Goal: Task Accomplishment & Management: Use online tool/utility

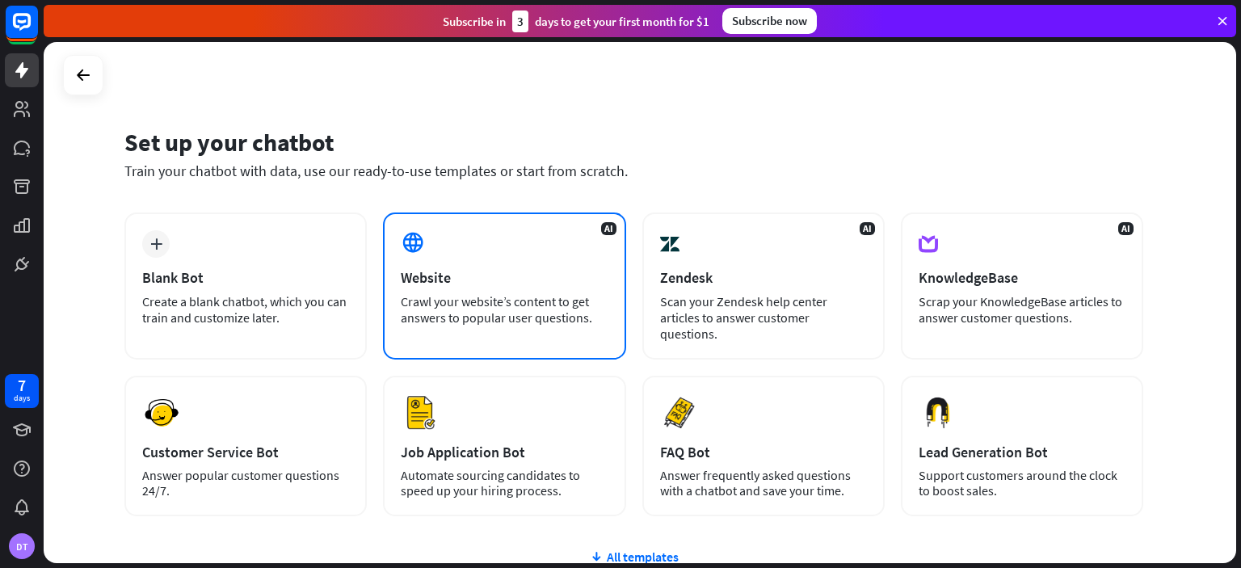
click at [460, 250] on div "AI Website Crawl your website’s content to get answers to popular user question…" at bounding box center [504, 285] width 242 height 147
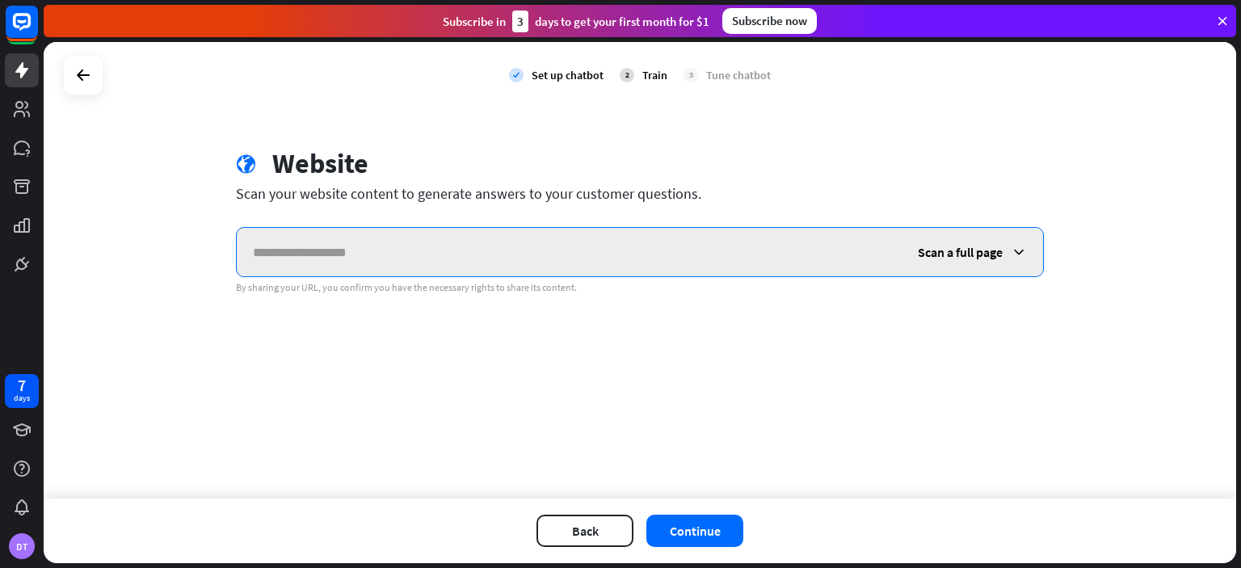
paste input "**********"
type input "**********"
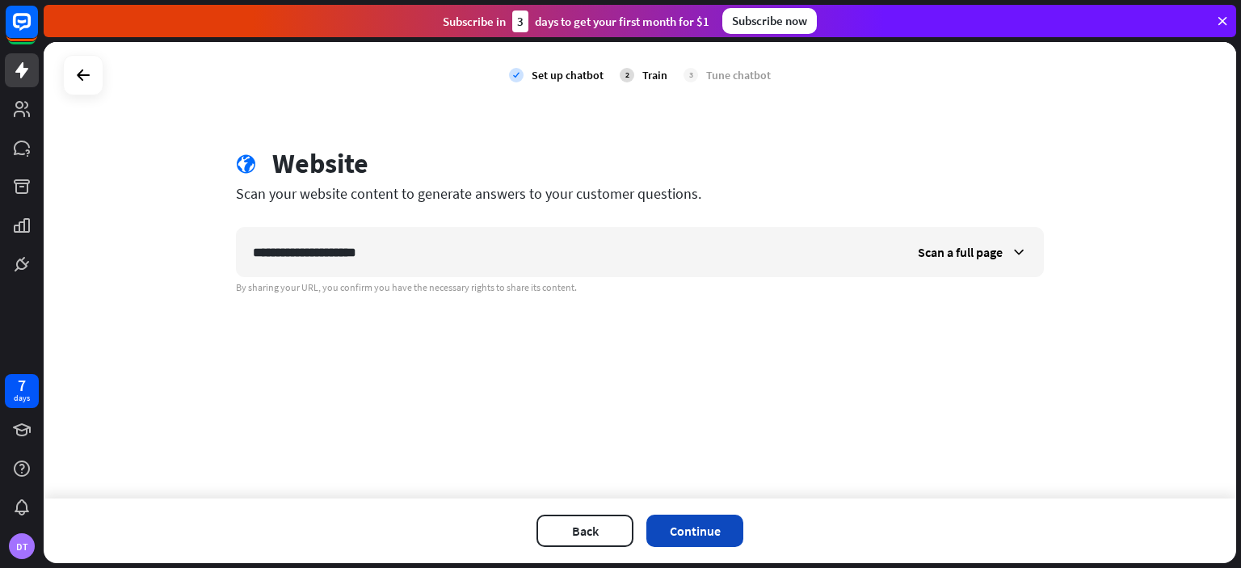
click at [697, 523] on button "Continue" at bounding box center [694, 531] width 97 height 32
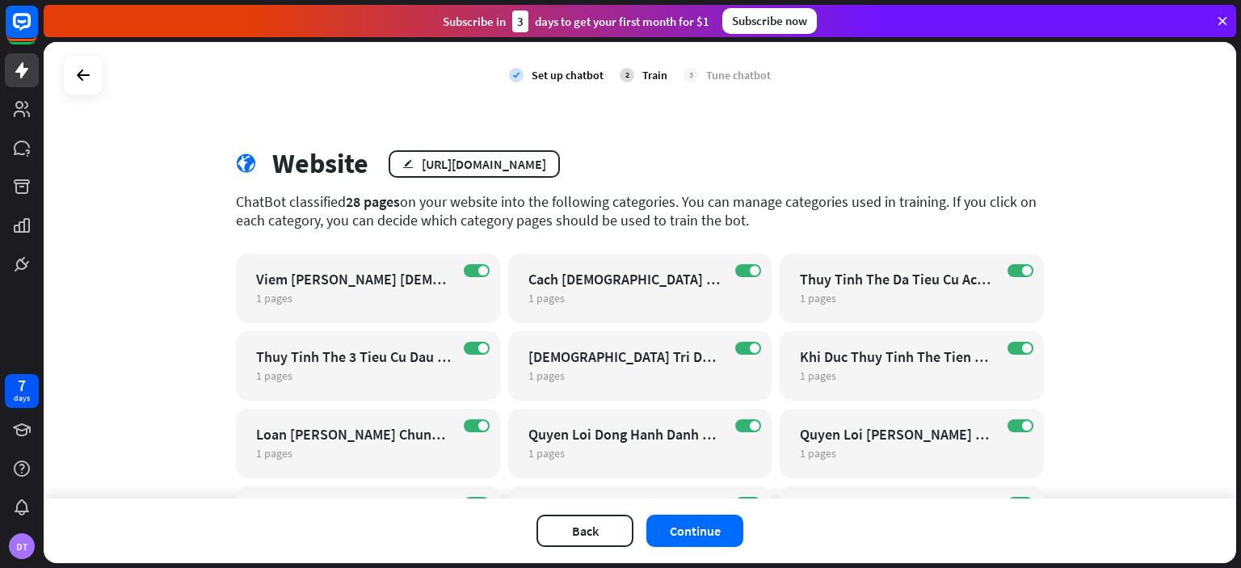
scroll to position [186, 0]
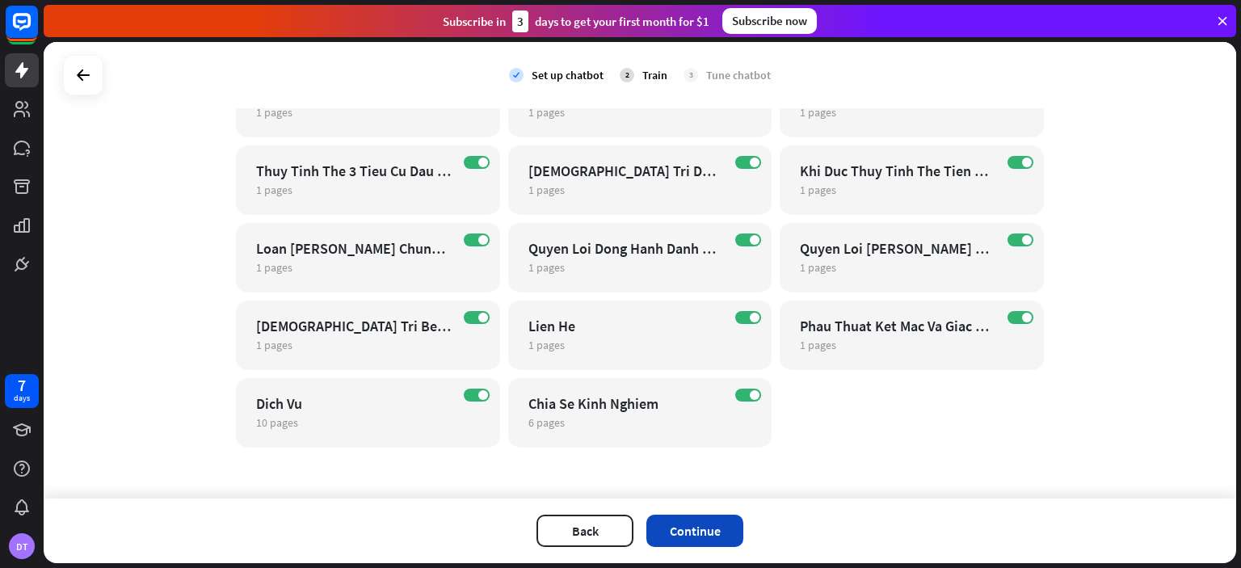
click at [730, 528] on button "Continue" at bounding box center [694, 531] width 97 height 32
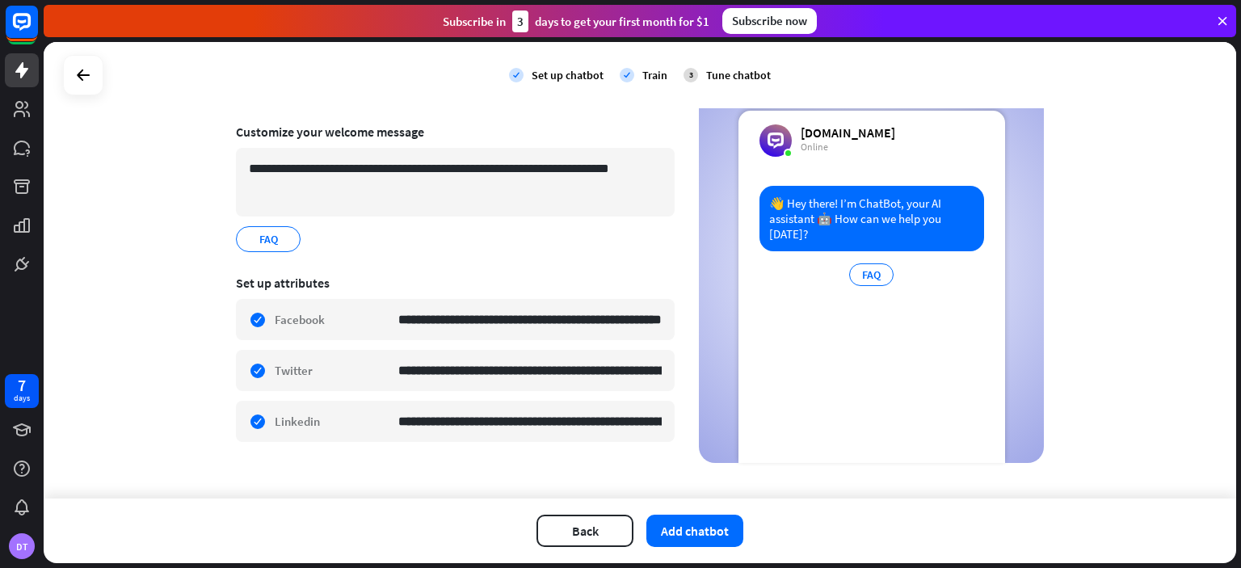
scroll to position [116, 0]
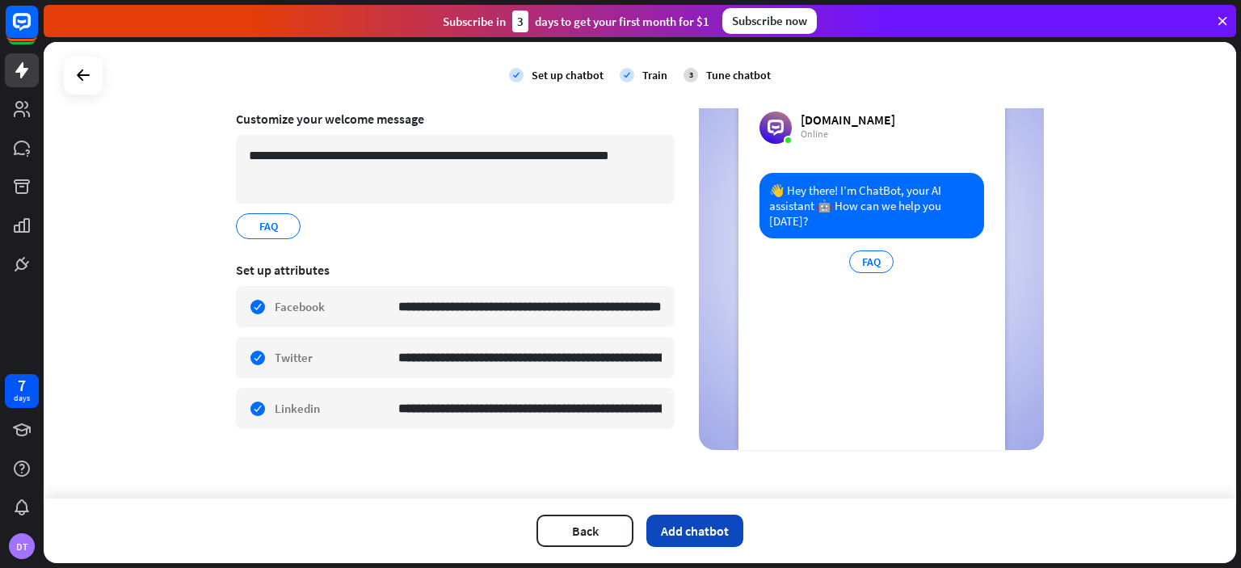
click at [673, 523] on button "Add chatbot" at bounding box center [694, 531] width 97 height 32
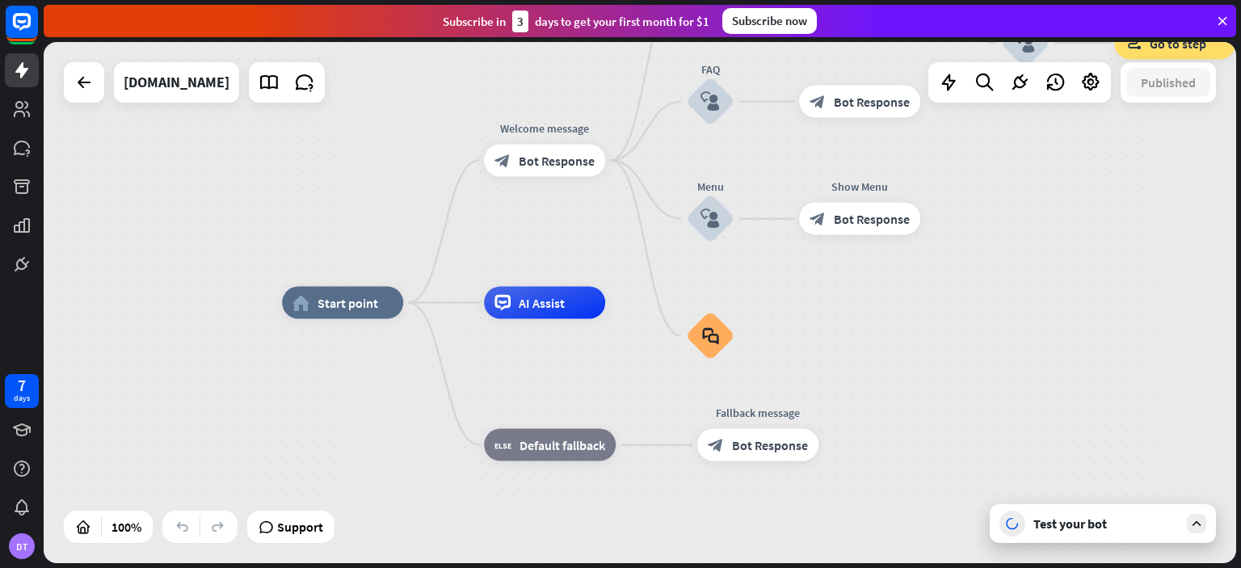
click at [1196, 523] on icon at bounding box center [1196, 523] width 15 height 15
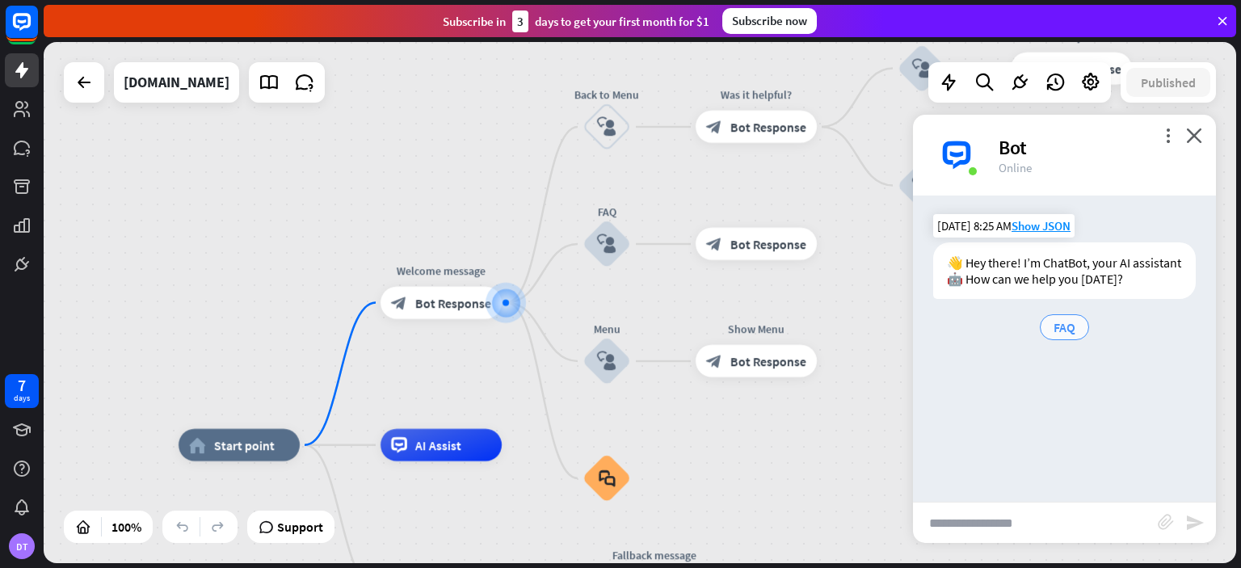
click at [1068, 329] on span "FAQ" at bounding box center [1065, 327] width 22 height 16
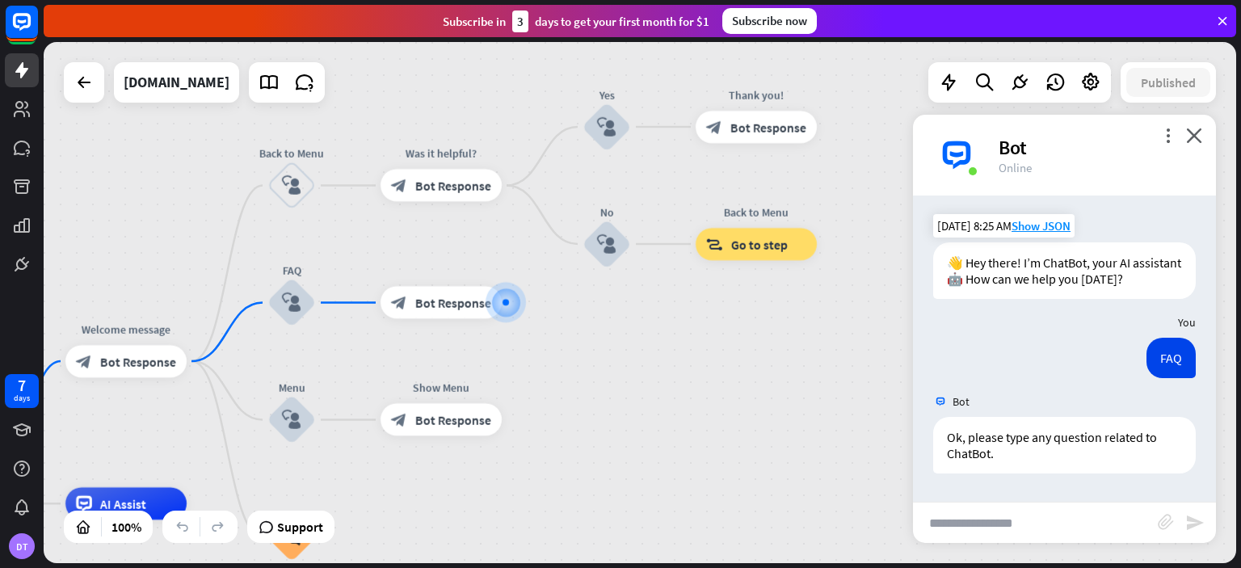
scroll to position [12, 0]
click at [133, 371] on div "block_bot_response Bot Response" at bounding box center [125, 361] width 121 height 32
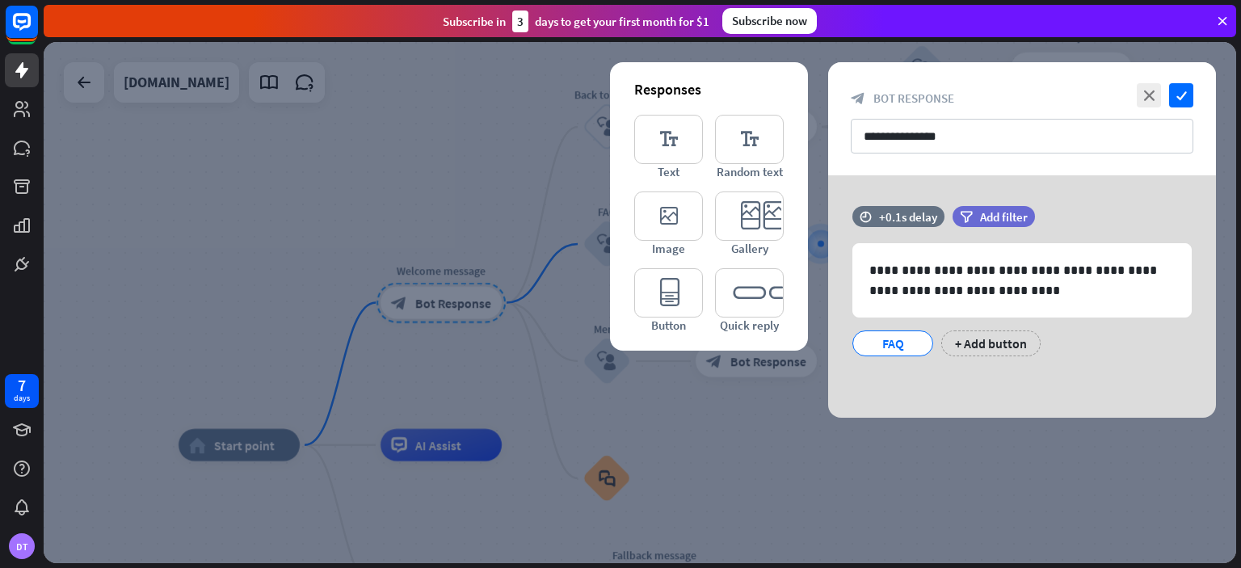
click at [465, 370] on div at bounding box center [640, 302] width 1193 height 521
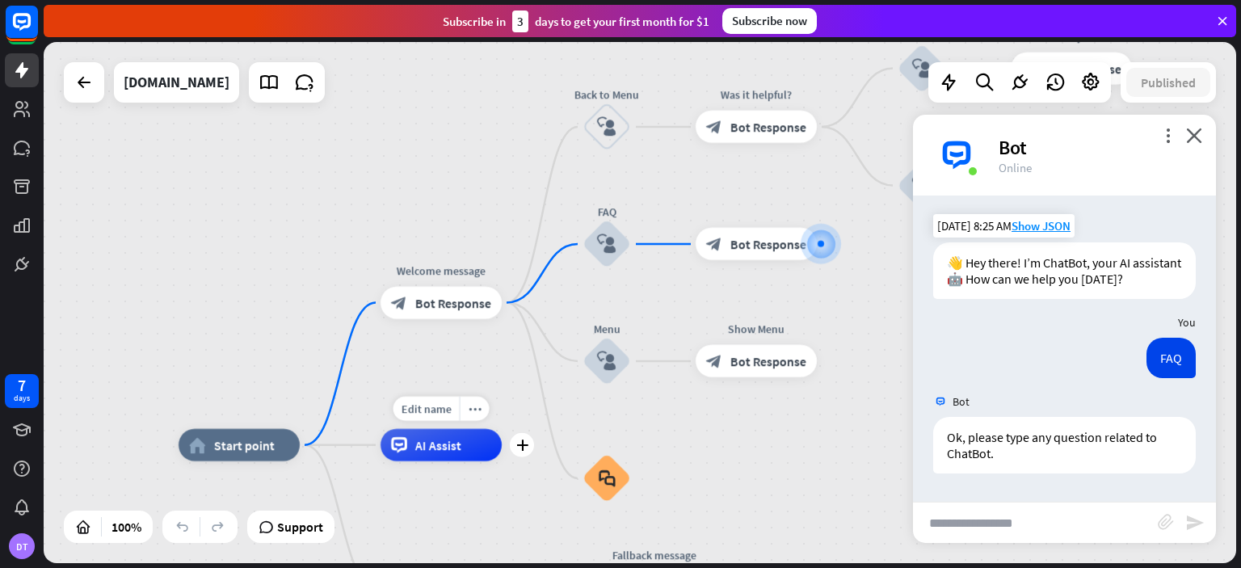
click at [439, 441] on span "AI Assist" at bounding box center [438, 445] width 46 height 16
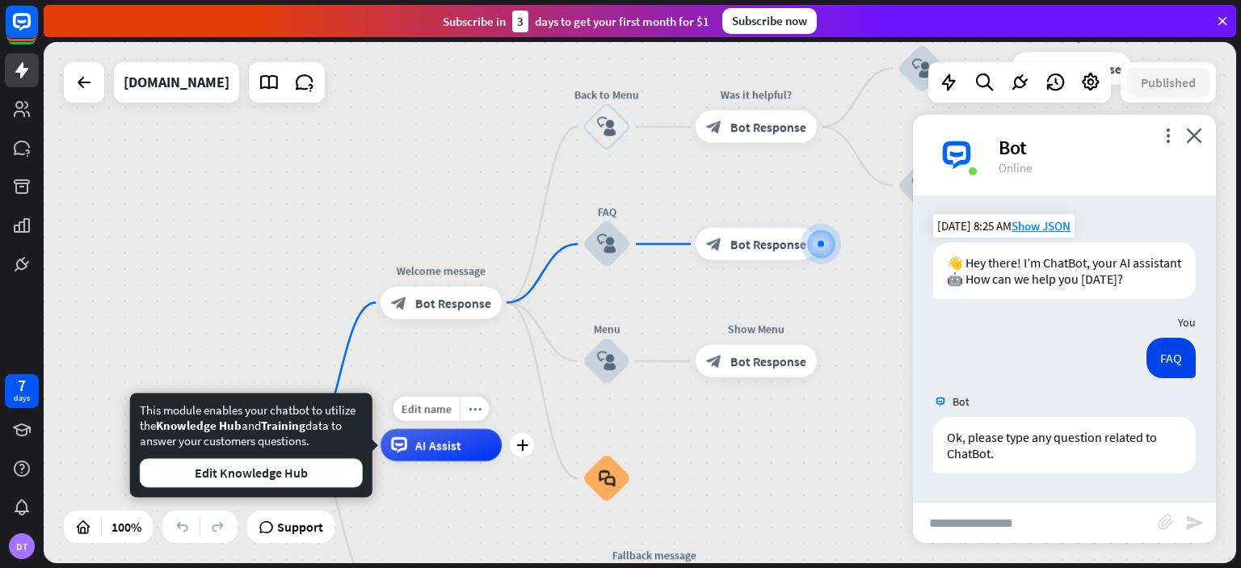
click at [439, 441] on span "AI Assist" at bounding box center [438, 445] width 46 height 16
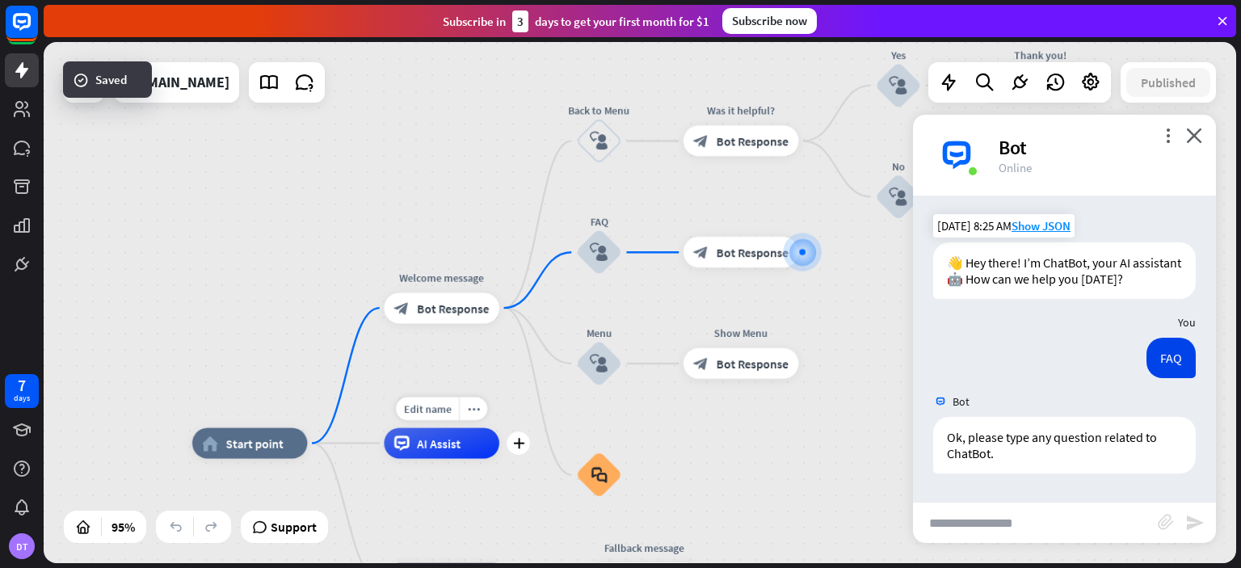
scroll to position [12, 0]
click at [1225, 23] on icon at bounding box center [1222, 21] width 15 height 15
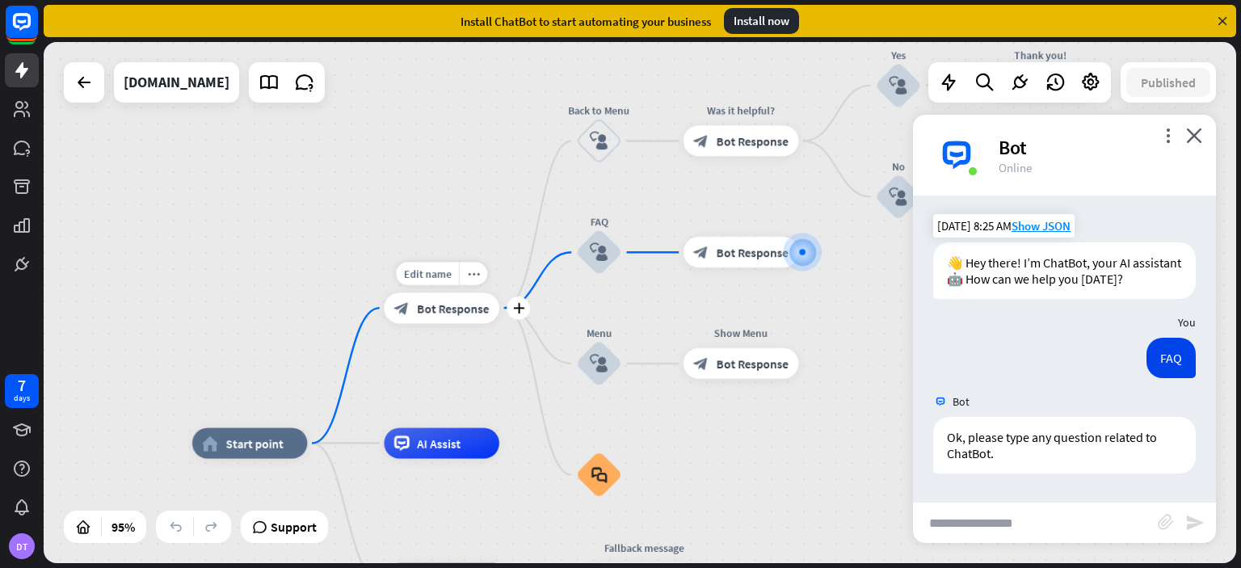
click at [430, 309] on span "Bot Response" at bounding box center [453, 308] width 72 height 15
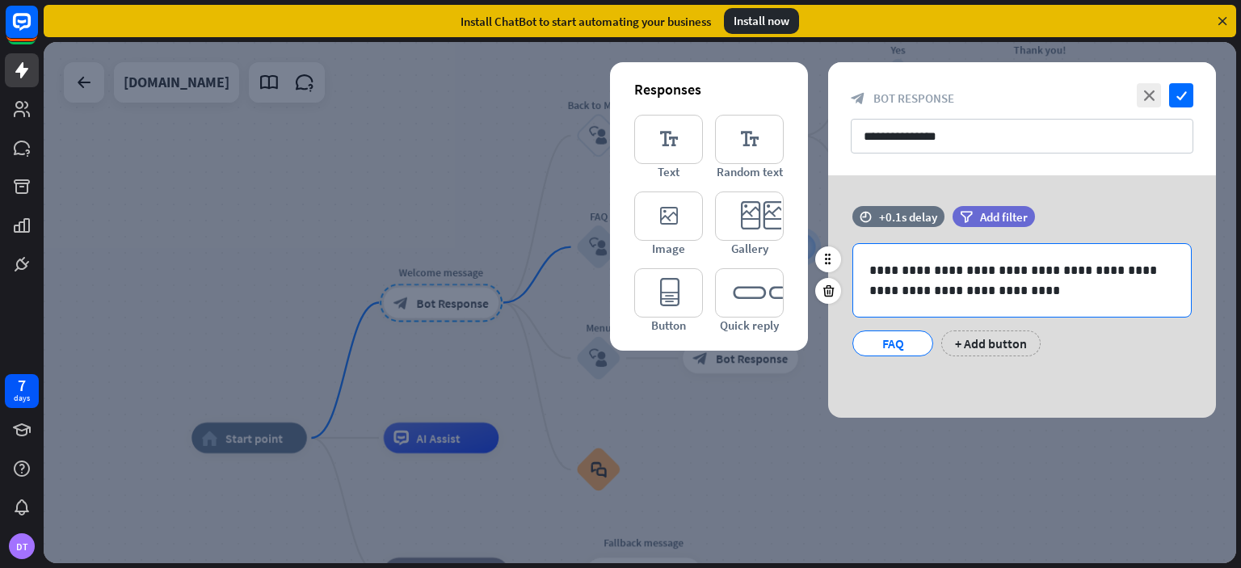
click at [972, 284] on p "**********" at bounding box center [1021, 280] width 305 height 40
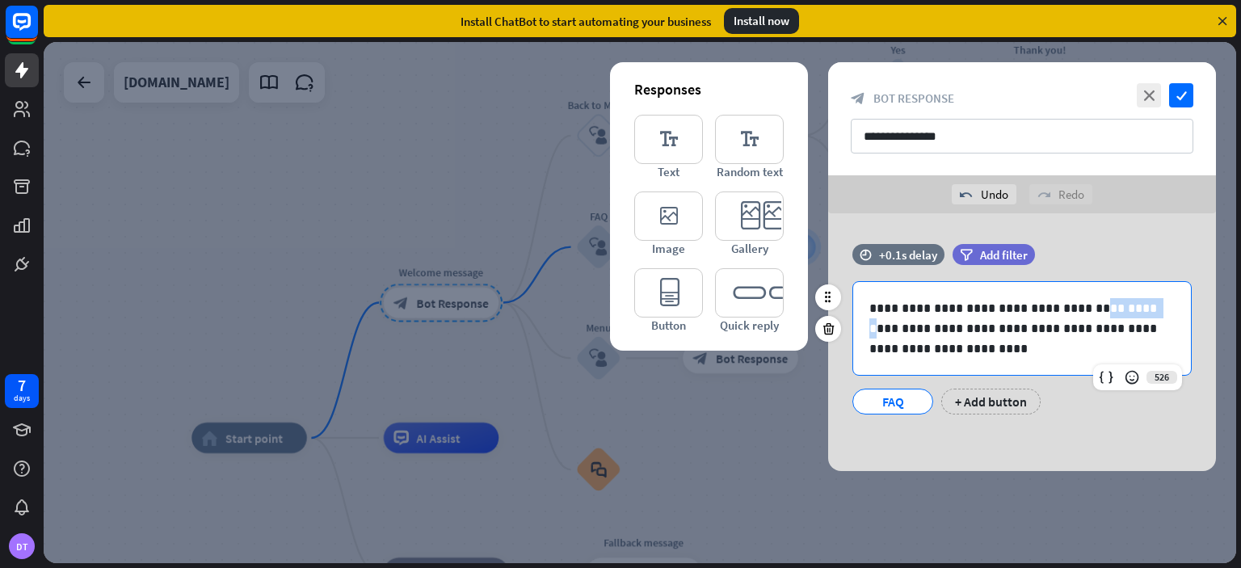
drag, startPoint x: 1070, startPoint y: 309, endPoint x: 1130, endPoint y: 309, distance: 59.8
click at [1130, 309] on p "**********" at bounding box center [1021, 328] width 305 height 61
click at [999, 328] on p "**********" at bounding box center [1021, 328] width 305 height 61
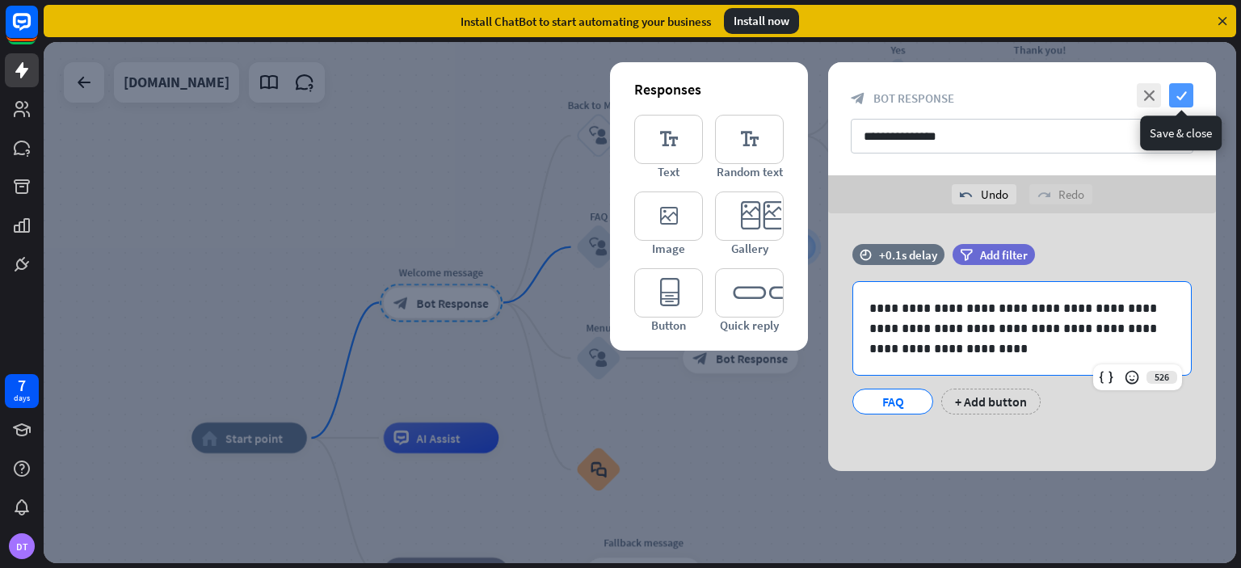
click at [1186, 99] on icon "check" at bounding box center [1181, 95] width 24 height 24
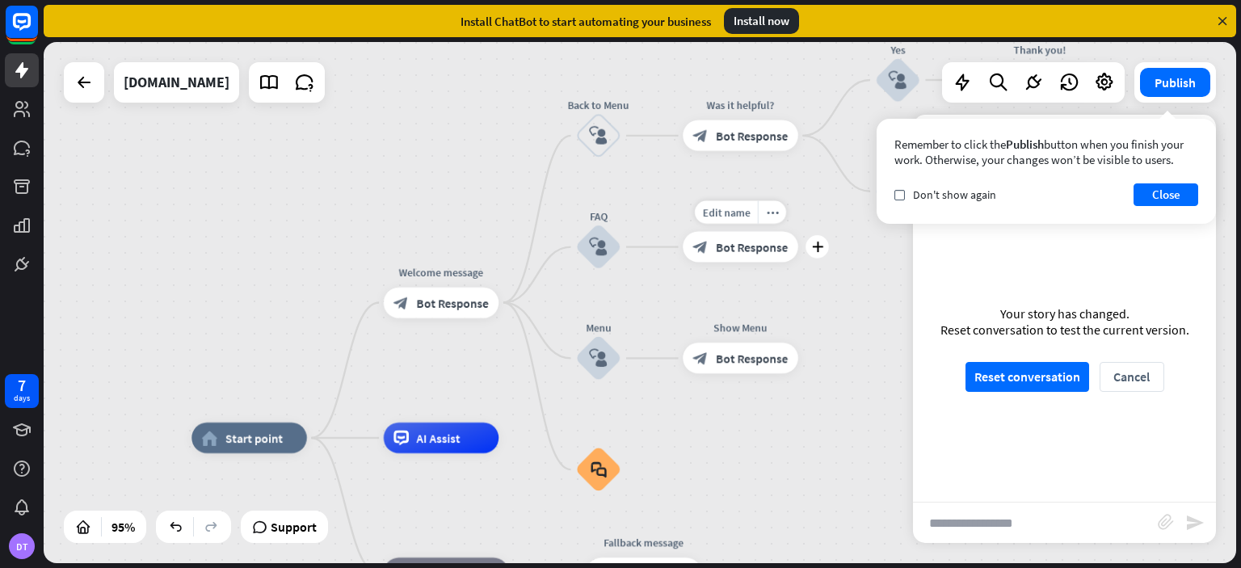
click at [728, 232] on div "block_bot_response Bot Response" at bounding box center [741, 247] width 116 height 31
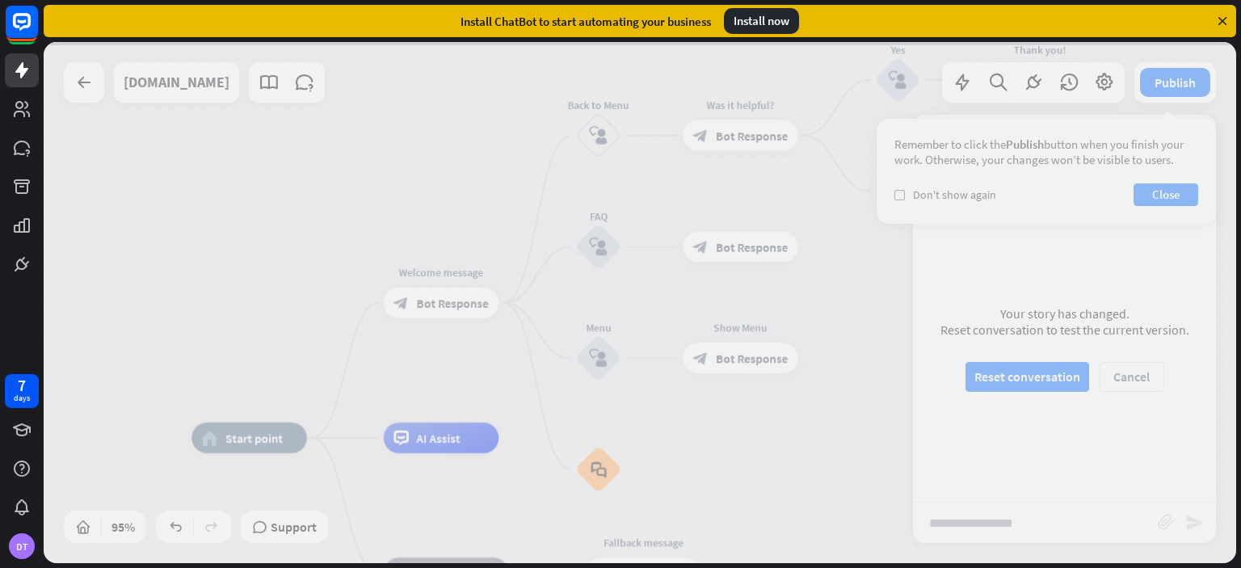
click at [728, 245] on div at bounding box center [640, 302] width 1193 height 521
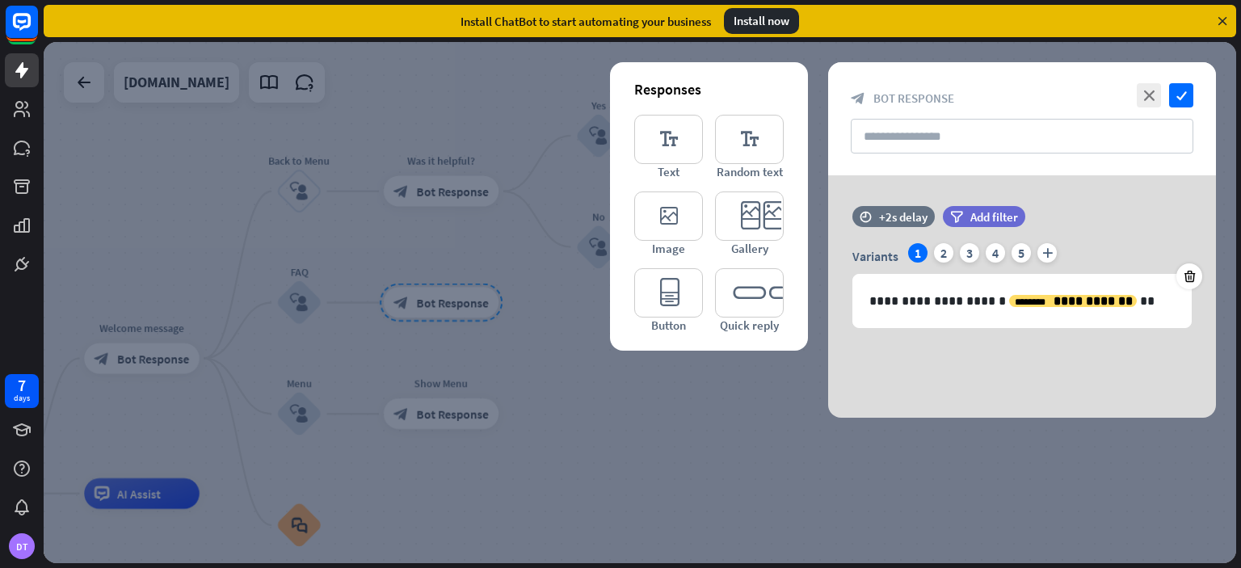
click at [490, 310] on div at bounding box center [640, 302] width 1193 height 521
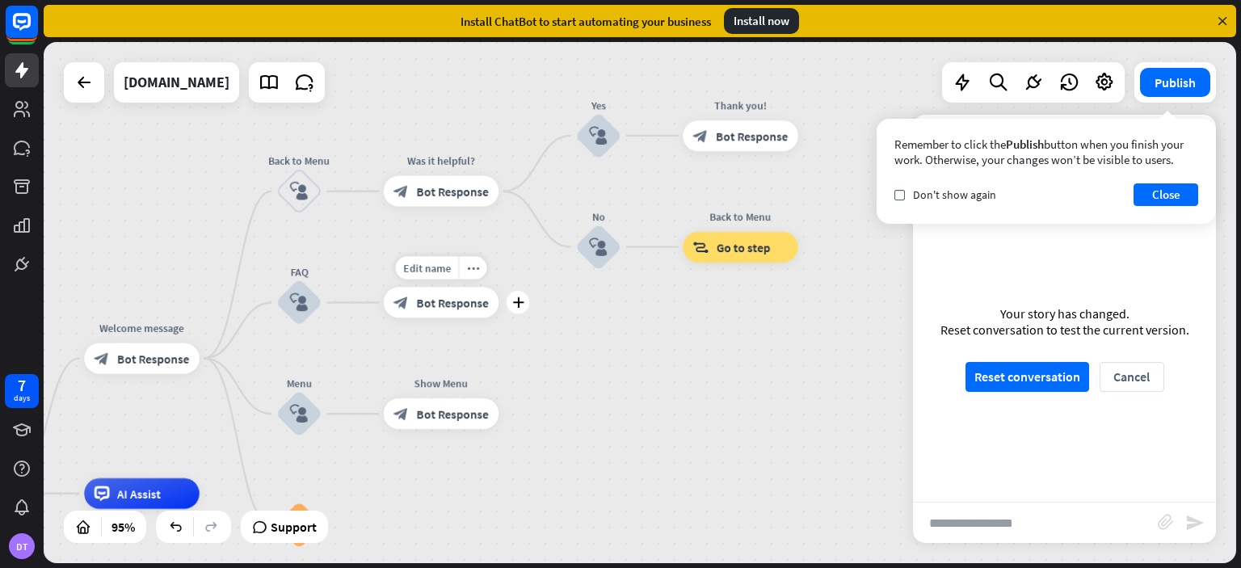
click at [424, 308] on span "Bot Response" at bounding box center [453, 302] width 72 height 15
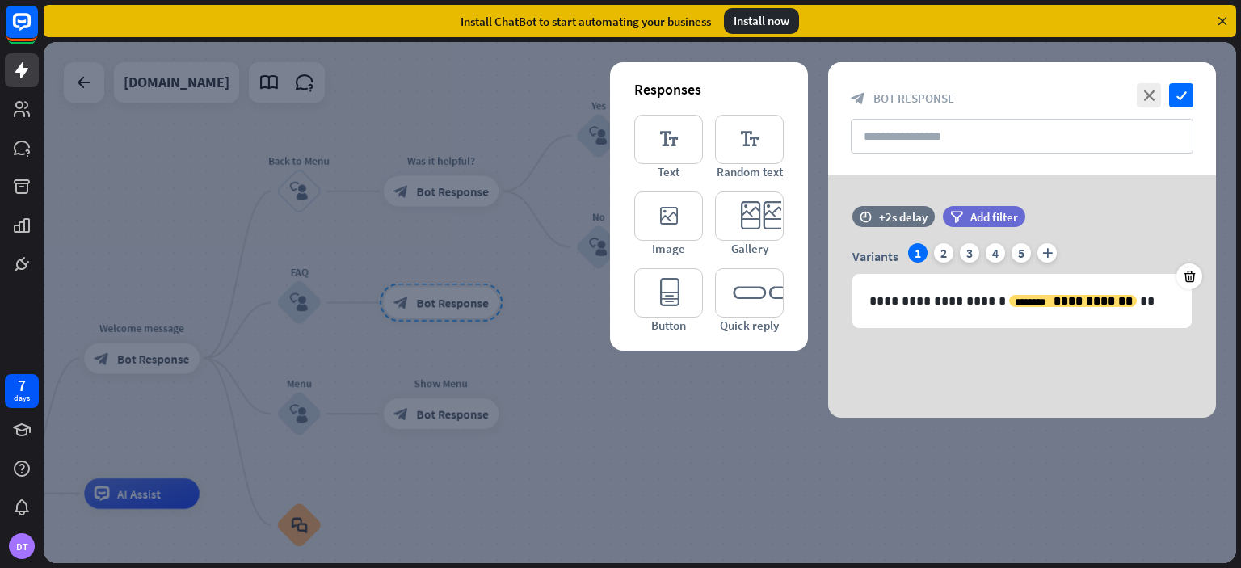
click at [455, 348] on div at bounding box center [640, 302] width 1193 height 521
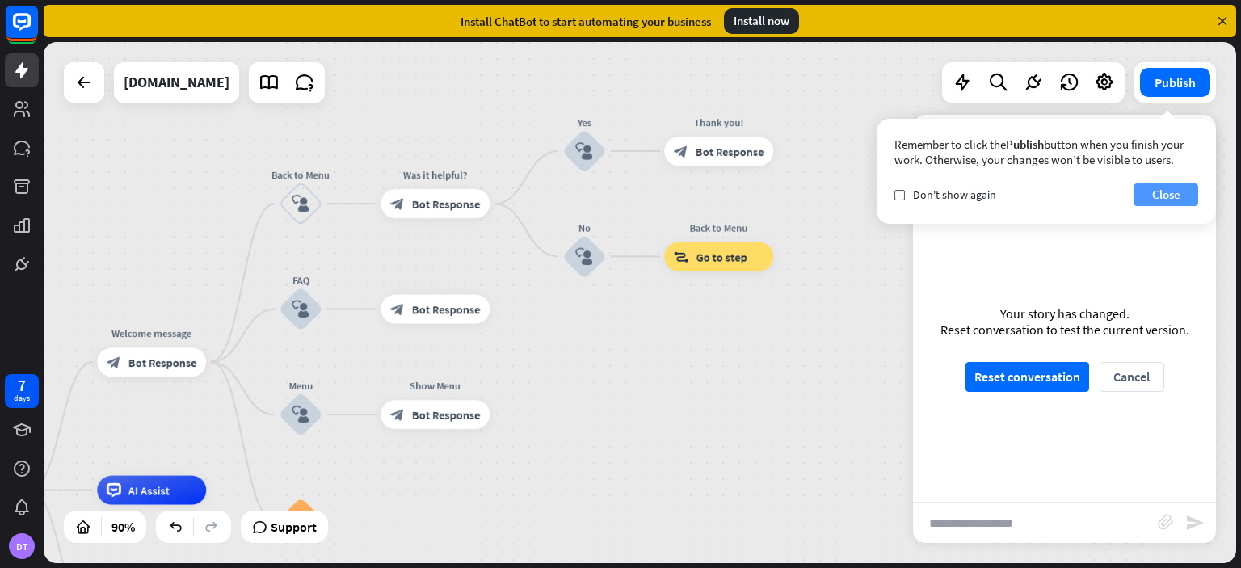
click at [1176, 196] on button "Close" at bounding box center [1166, 194] width 65 height 23
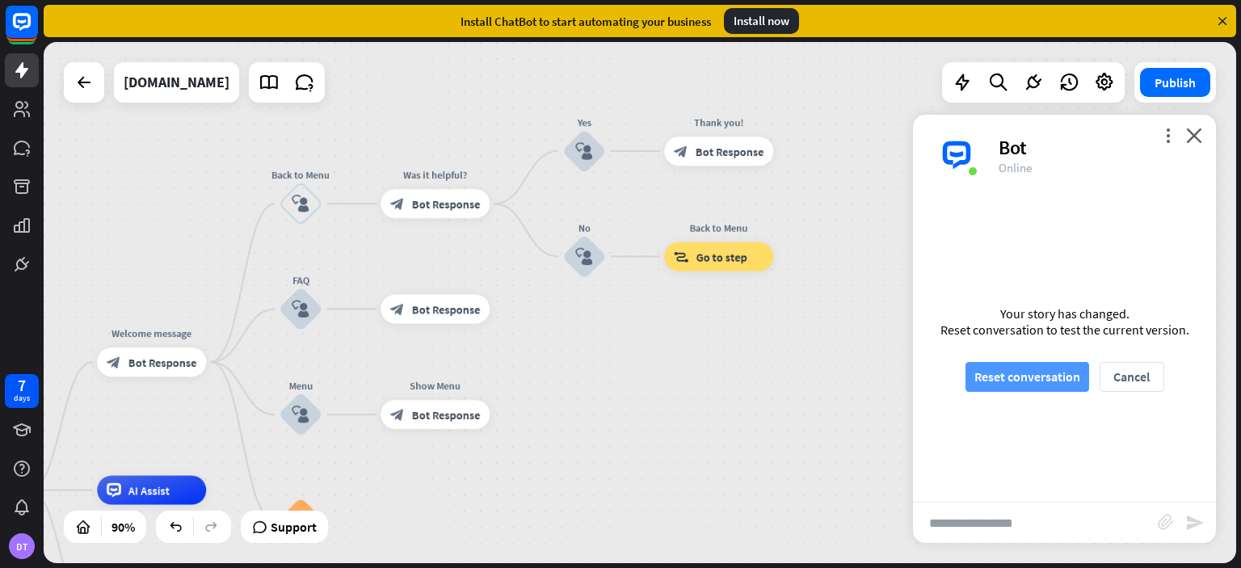
click at [1016, 363] on button "Reset conversation" at bounding box center [1028, 377] width 124 height 30
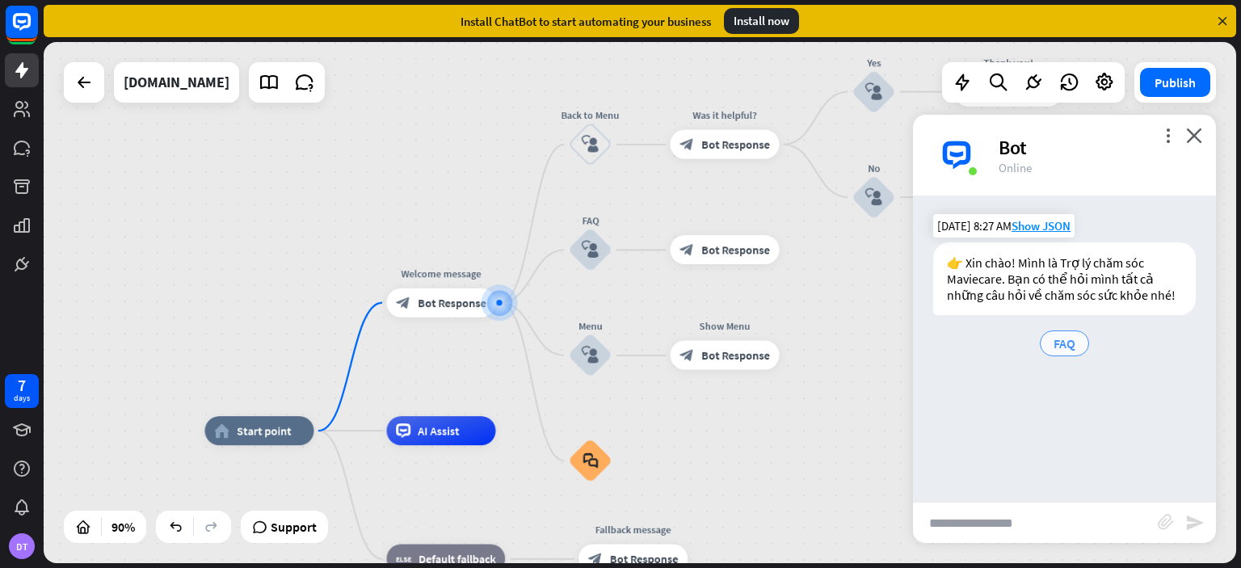
click at [1059, 339] on span "FAQ" at bounding box center [1065, 343] width 22 height 16
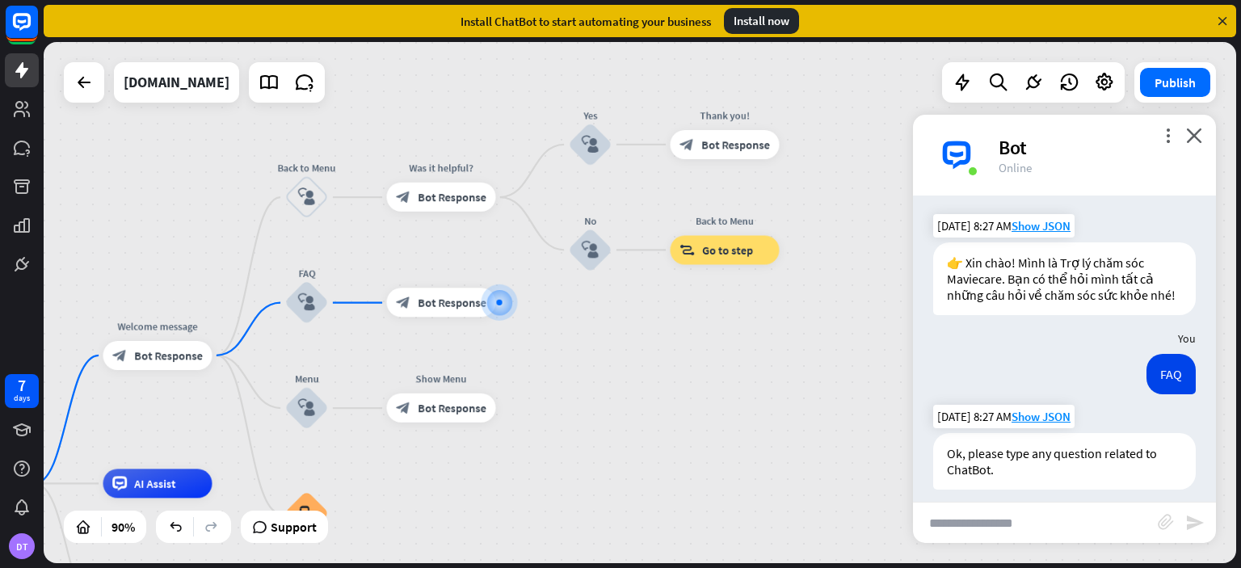
scroll to position [28, 0]
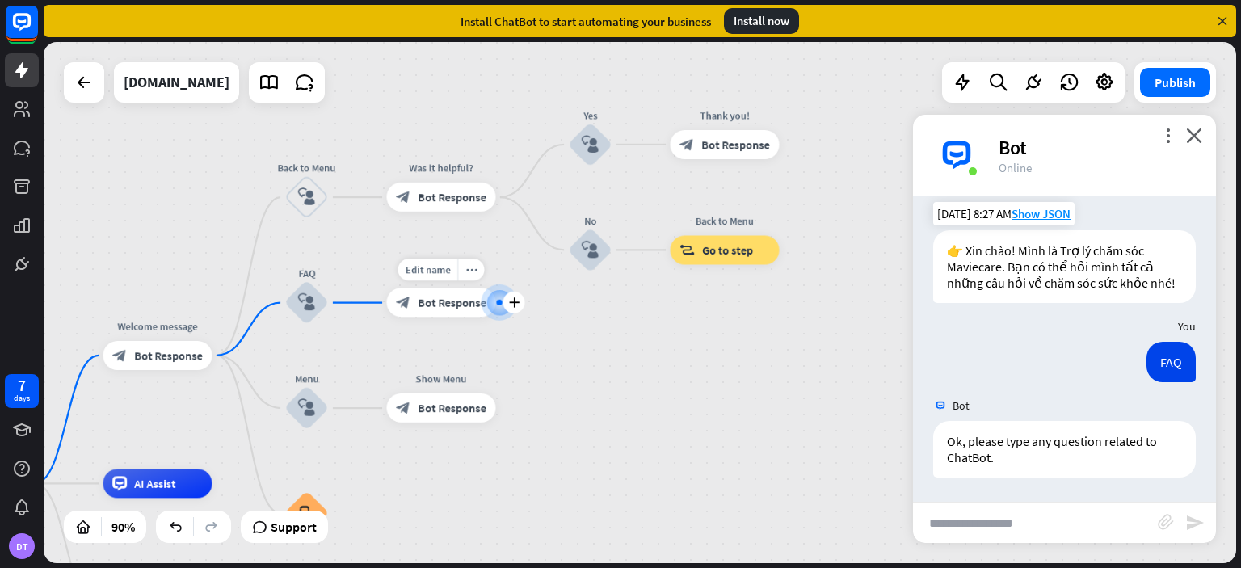
click at [431, 301] on span "Bot Response" at bounding box center [452, 303] width 69 height 15
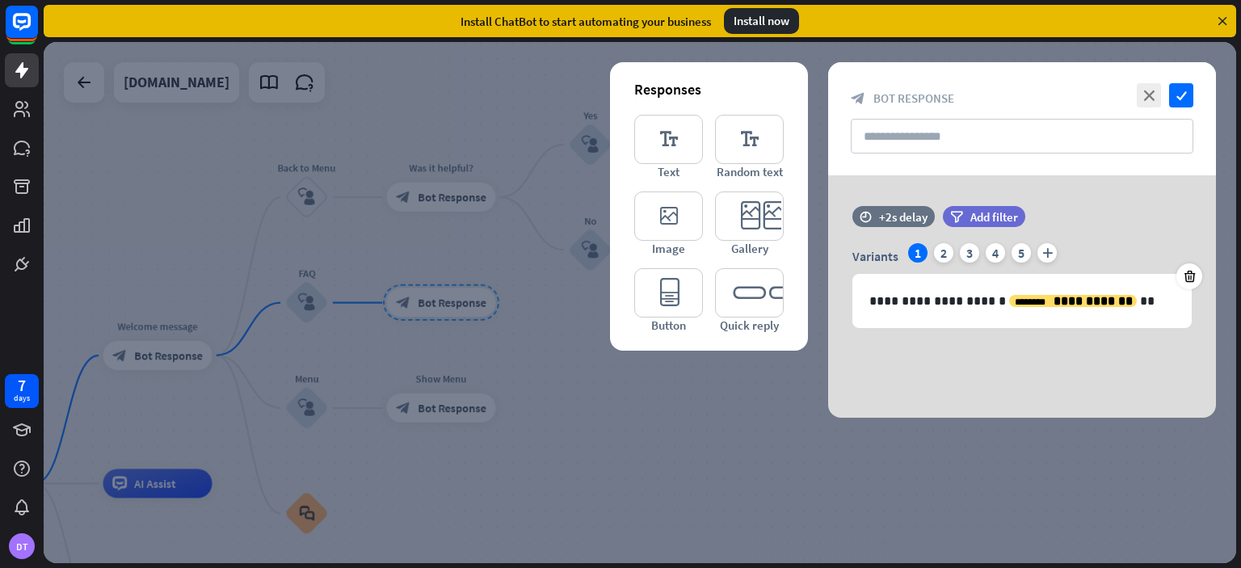
click at [433, 301] on div at bounding box center [640, 302] width 1193 height 521
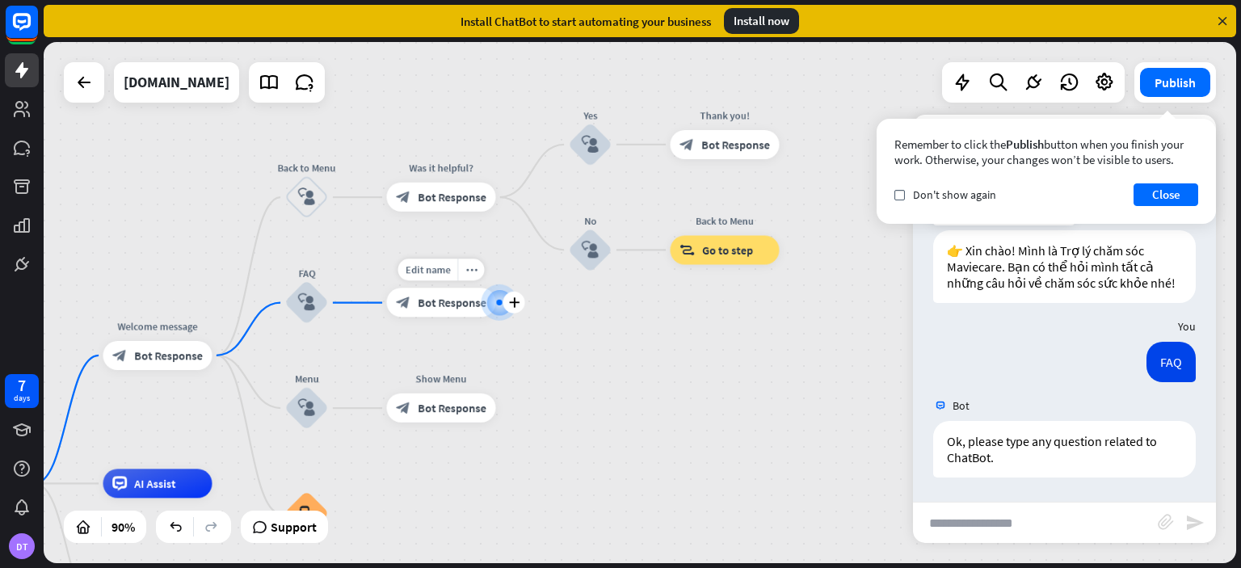
click at [433, 301] on span "Bot Response" at bounding box center [452, 303] width 69 height 15
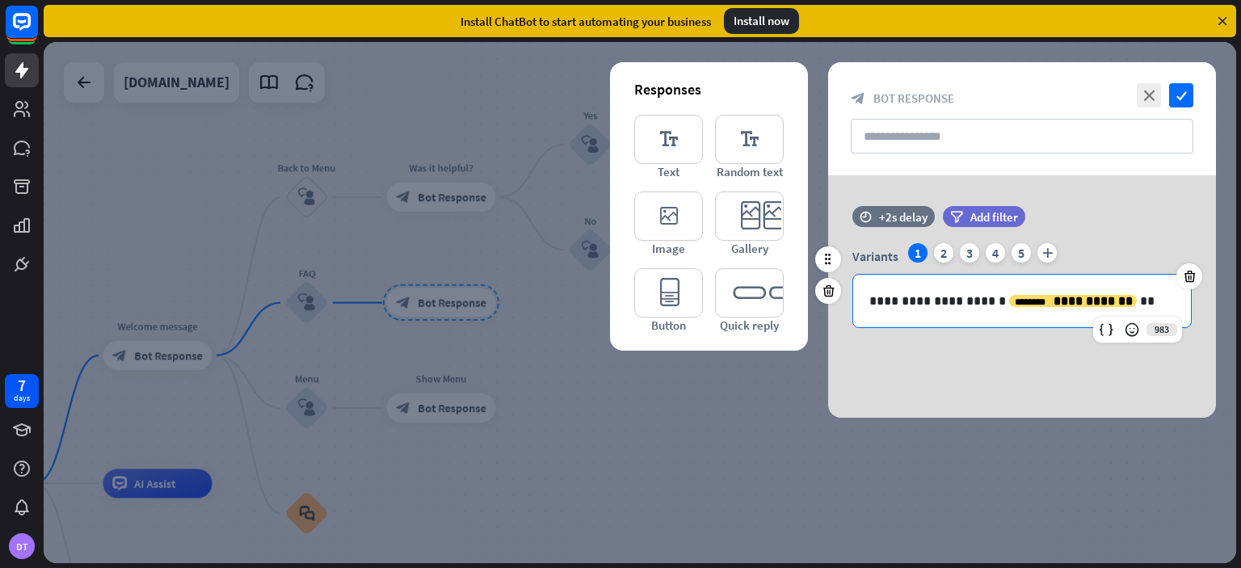
click at [925, 300] on p "**********" at bounding box center [1021, 301] width 305 height 20
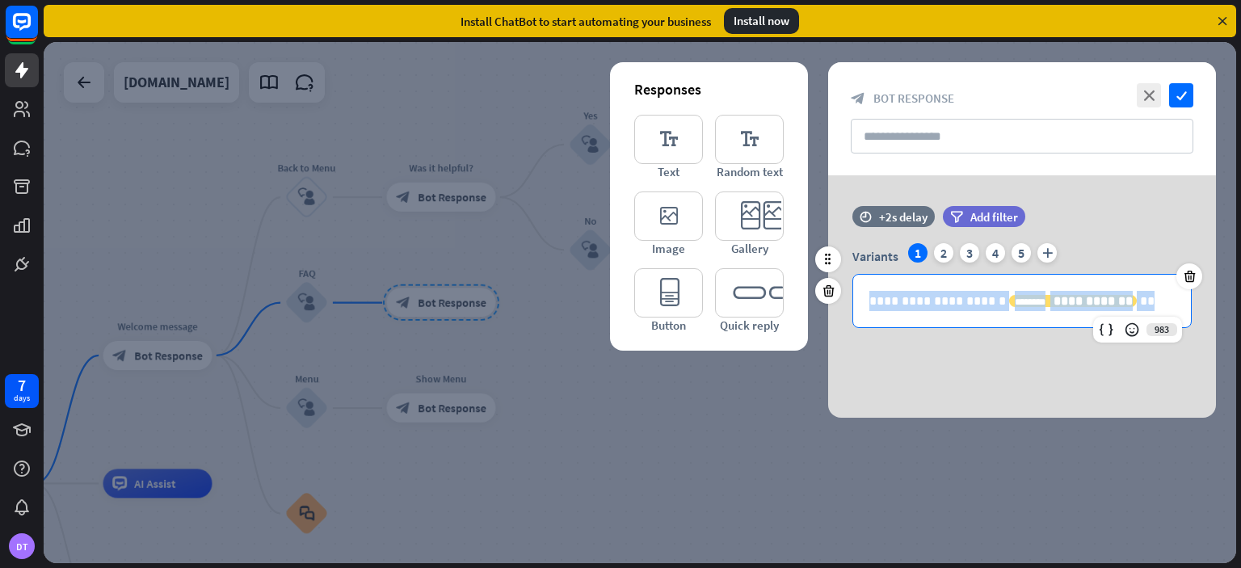
click at [925, 300] on p "**********" at bounding box center [1021, 301] width 305 height 20
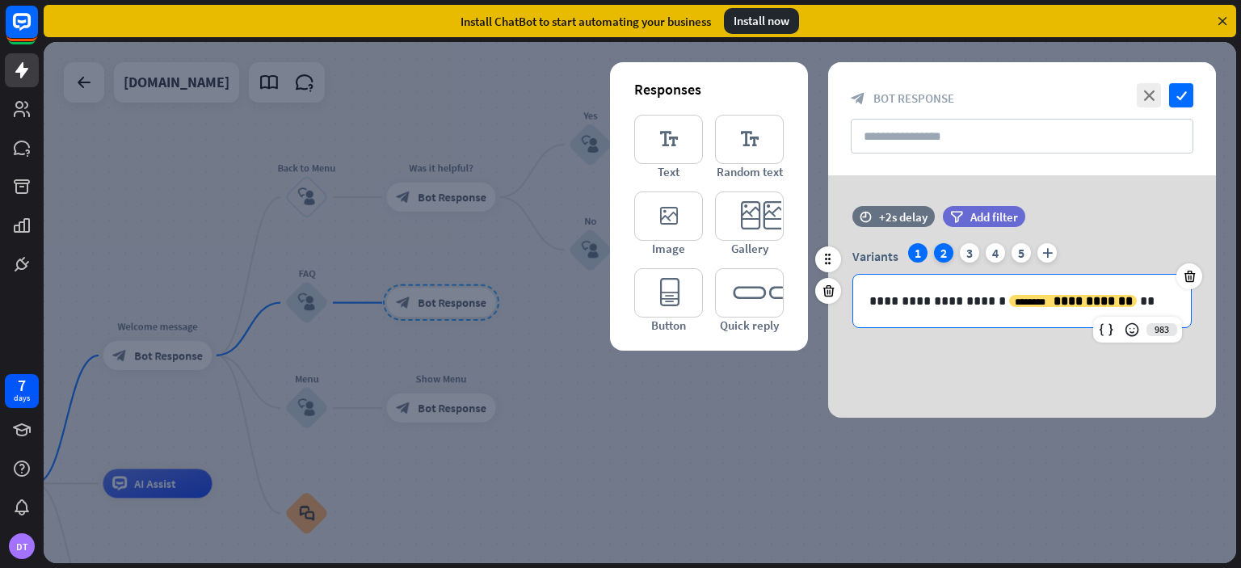
click at [944, 260] on div "2" at bounding box center [943, 252] width 19 height 19
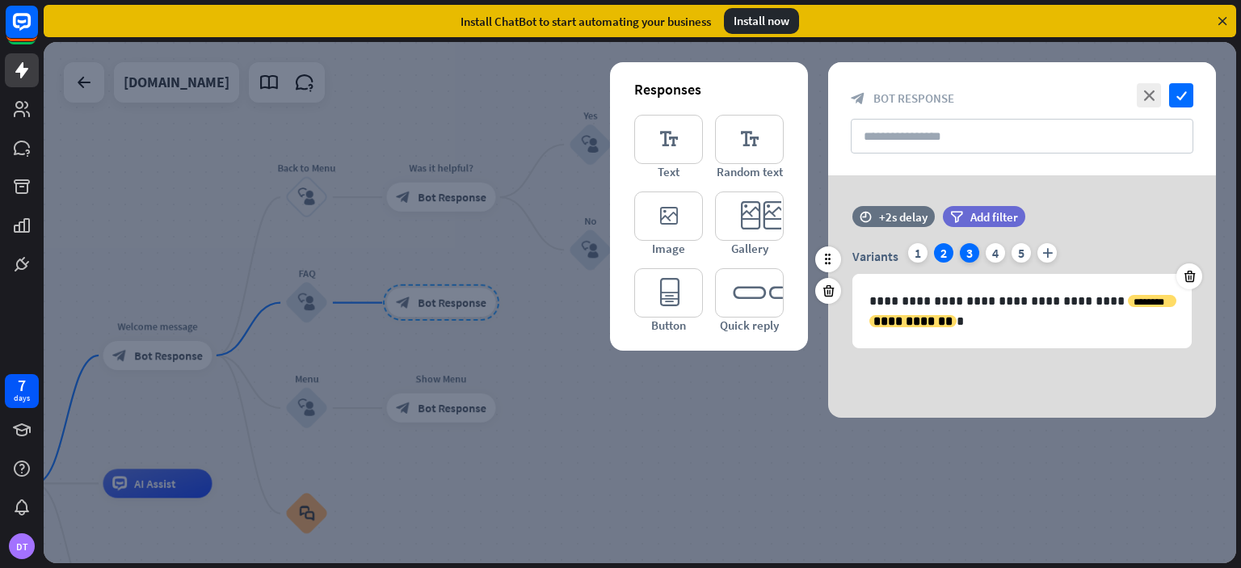
click at [970, 255] on div "3" at bounding box center [969, 252] width 19 height 19
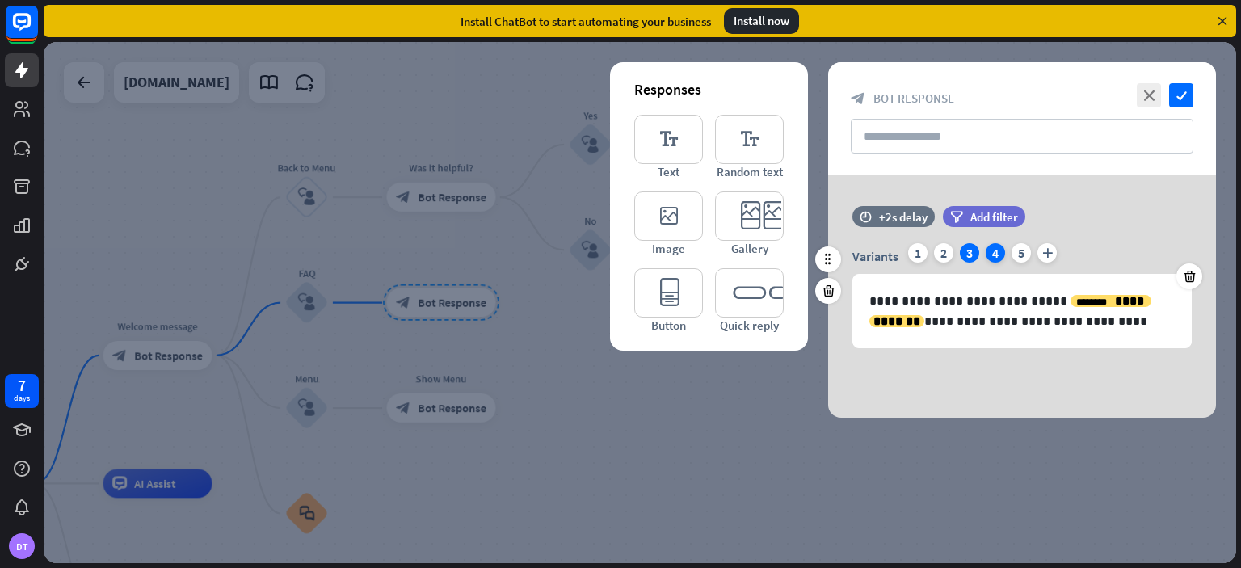
click at [992, 255] on div "4" at bounding box center [995, 252] width 19 height 19
click at [1020, 254] on div "5" at bounding box center [1021, 252] width 19 height 19
click at [928, 257] on div "Variants 1 2 3 4 5 plus" at bounding box center [1021, 256] width 339 height 26
click at [924, 253] on div "1" at bounding box center [917, 252] width 19 height 19
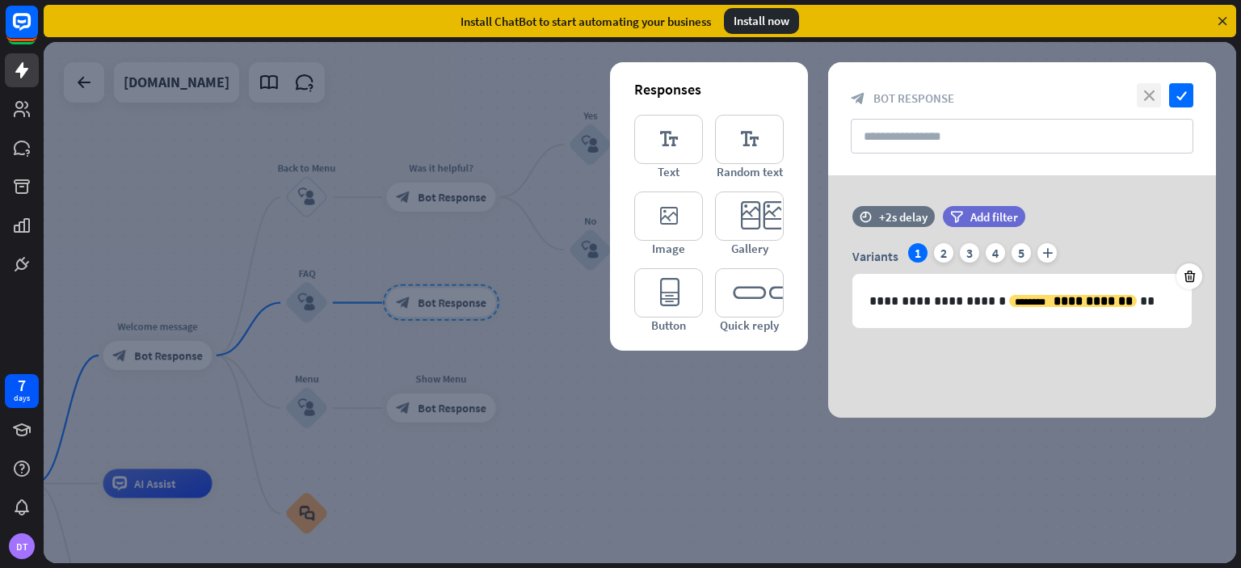
click at [1148, 90] on icon "close" at bounding box center [1149, 95] width 24 height 24
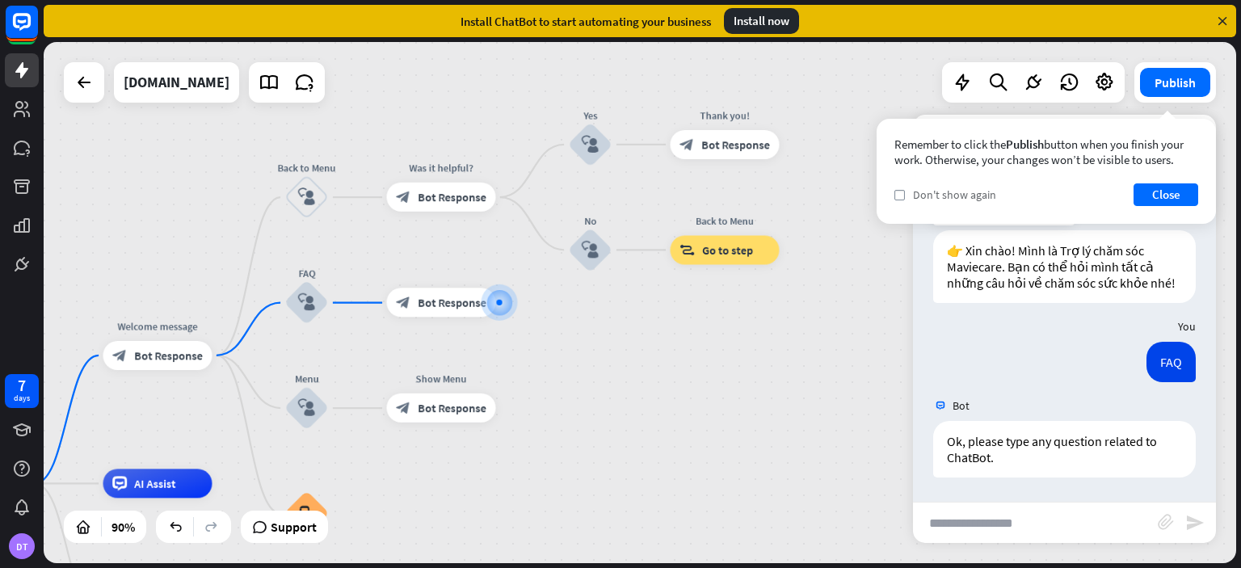
click at [971, 196] on span "Don't show again" at bounding box center [954, 194] width 83 height 15
click at [1155, 193] on button "Close" at bounding box center [1166, 194] width 65 height 23
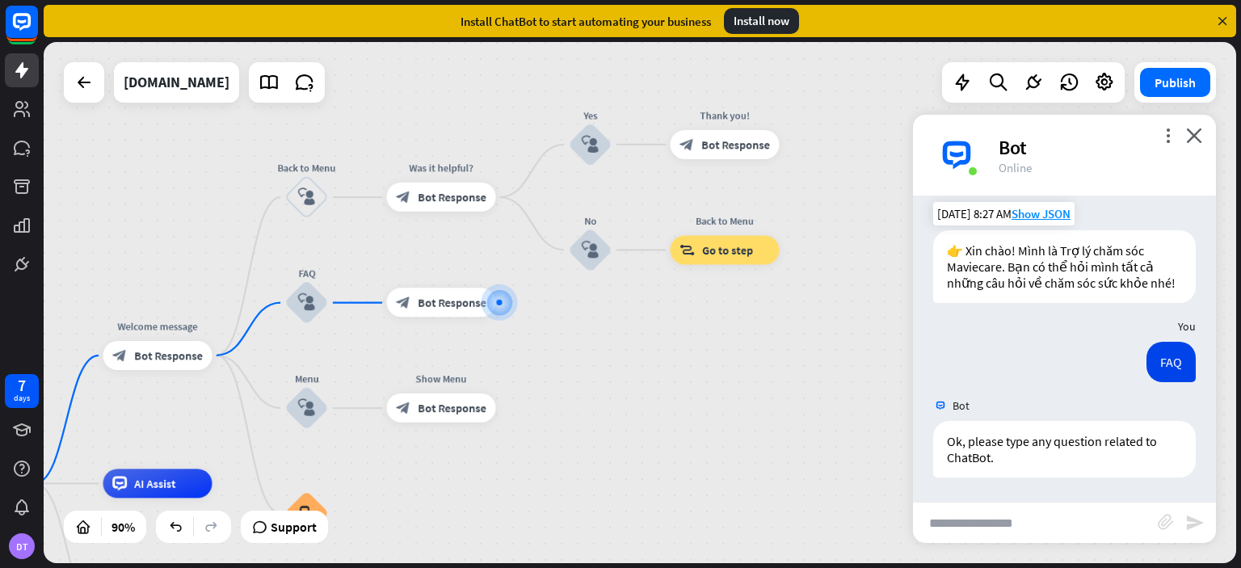
click at [1159, 138] on div "Bot" at bounding box center [1098, 147] width 198 height 25
click at [15, 235] on link at bounding box center [22, 225] width 34 height 34
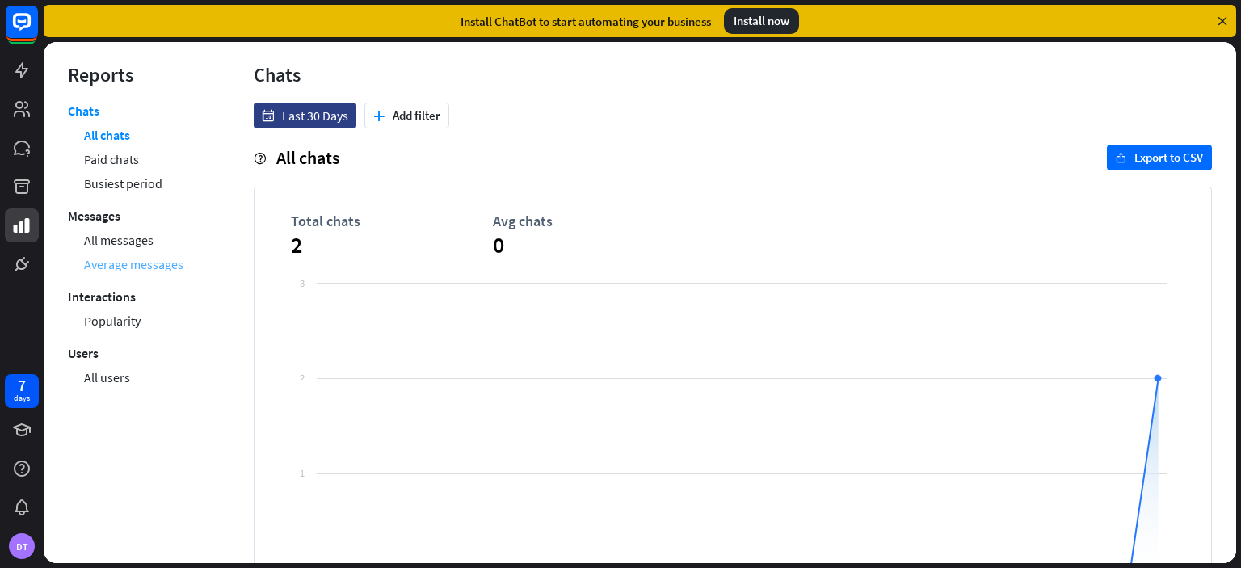
click at [166, 254] on link "Average messages" at bounding box center [133, 264] width 99 height 24
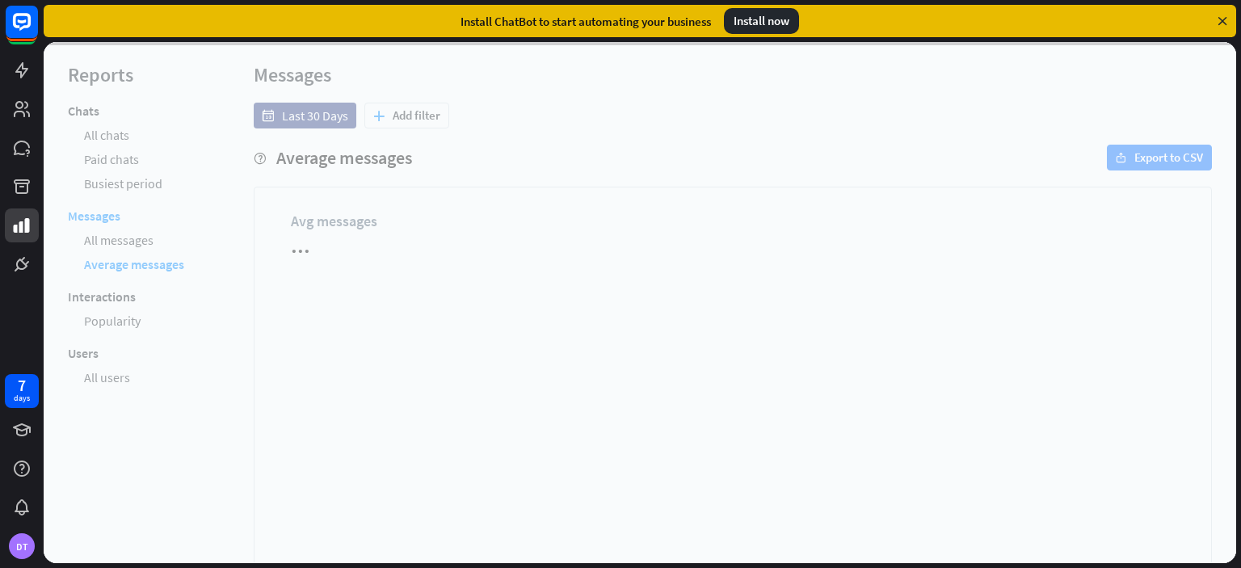
click at [166, 233] on div at bounding box center [640, 302] width 1193 height 521
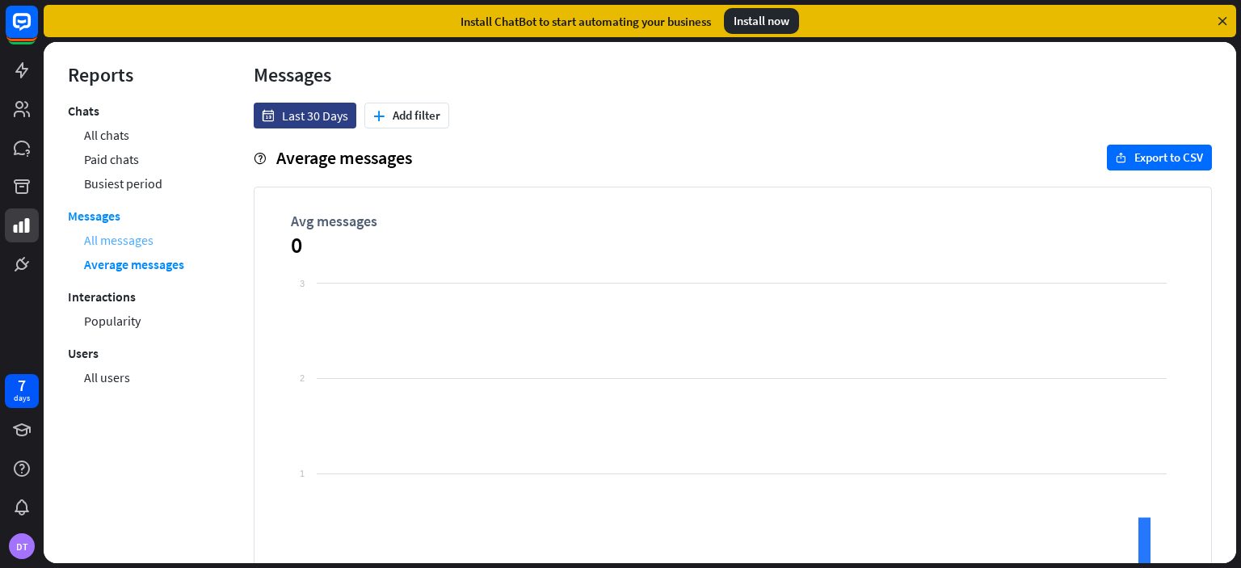
click at [145, 235] on link "All messages" at bounding box center [118, 240] width 69 height 24
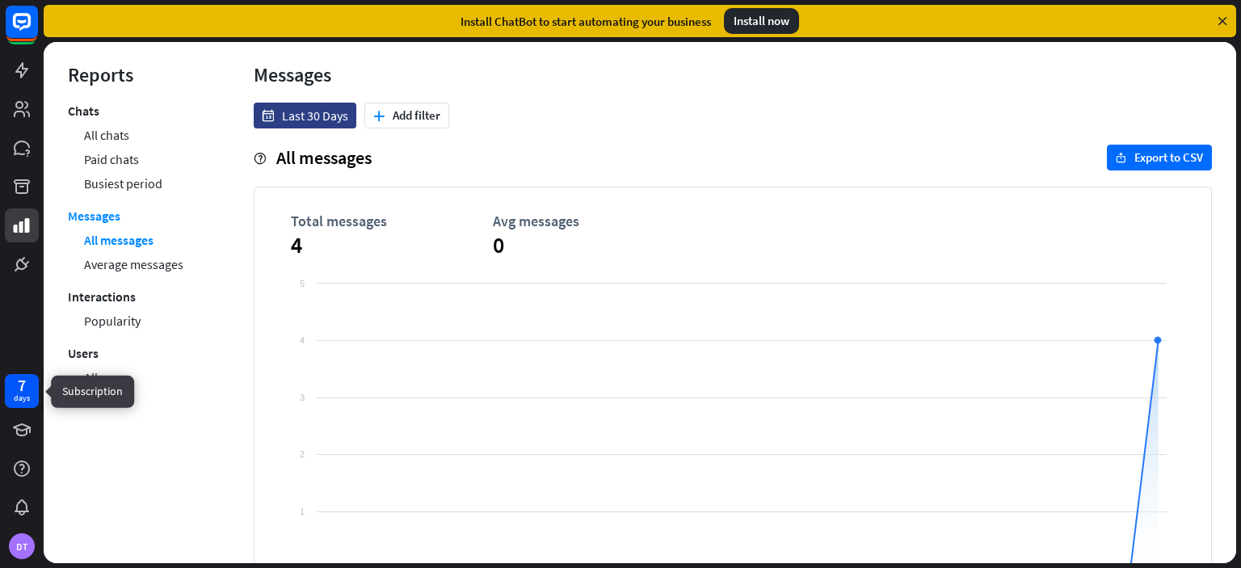
click at [29, 395] on div "days" at bounding box center [22, 398] width 16 height 11
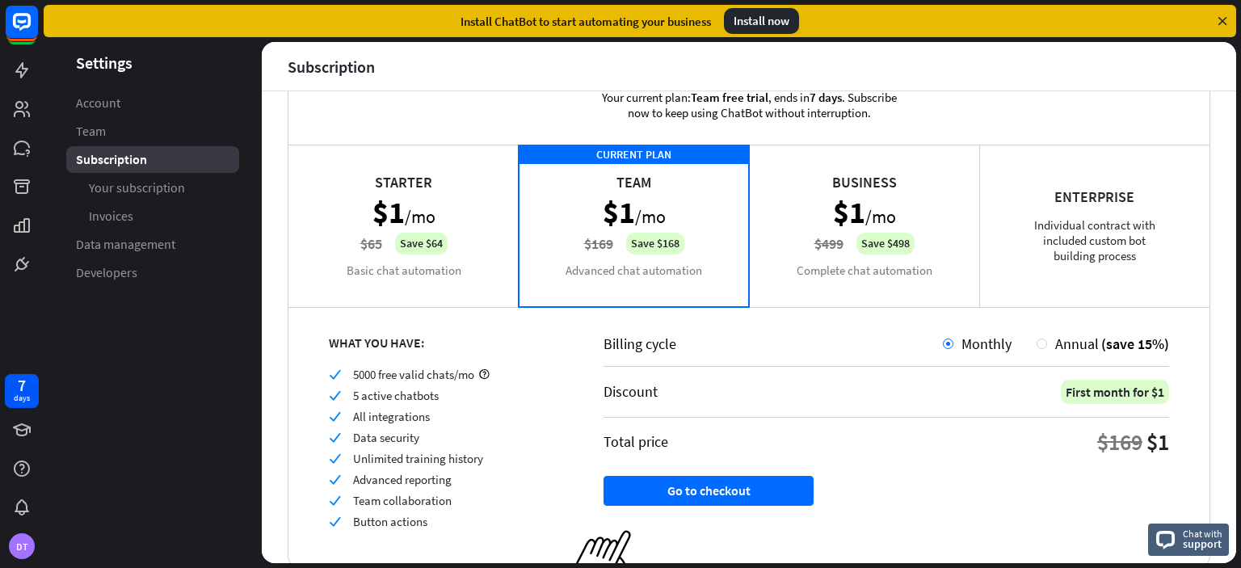
scroll to position [113, 0]
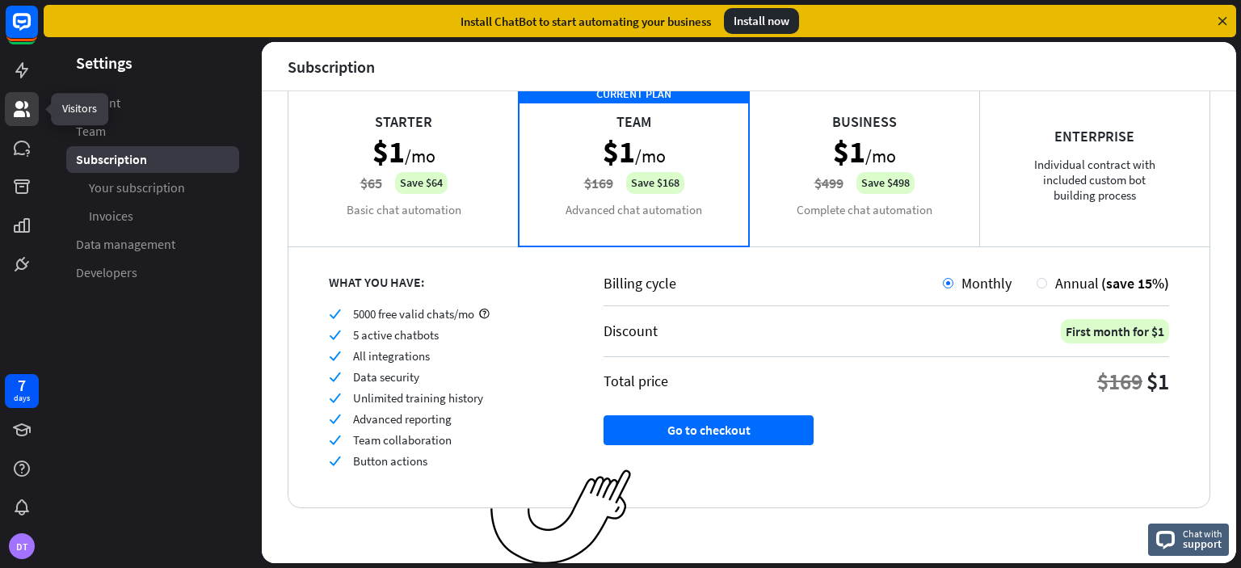
click at [20, 97] on link at bounding box center [22, 109] width 34 height 34
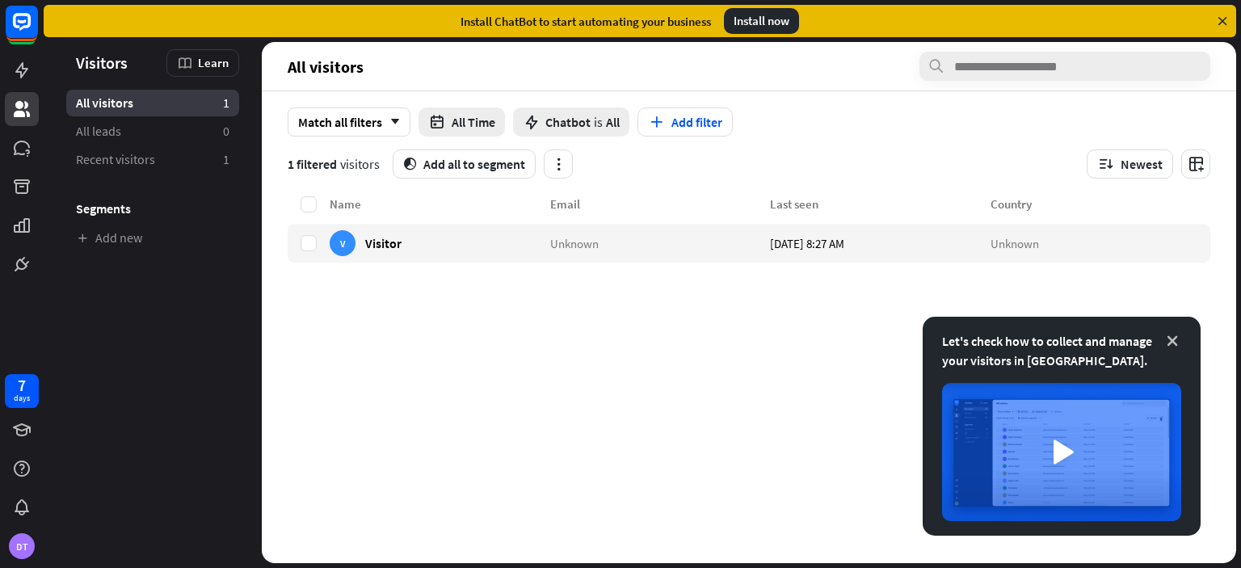
click at [1173, 342] on icon at bounding box center [1172, 341] width 16 height 16
